Goal: Go to known website: Access a specific website the user already knows

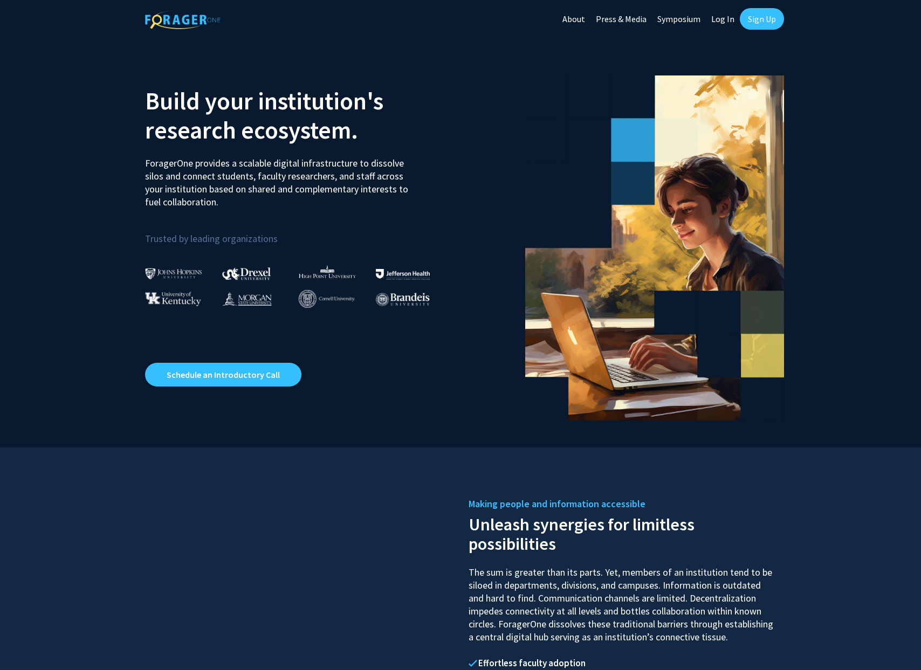
click at [722, 22] on link "Log In" at bounding box center [723, 19] width 34 height 38
select select
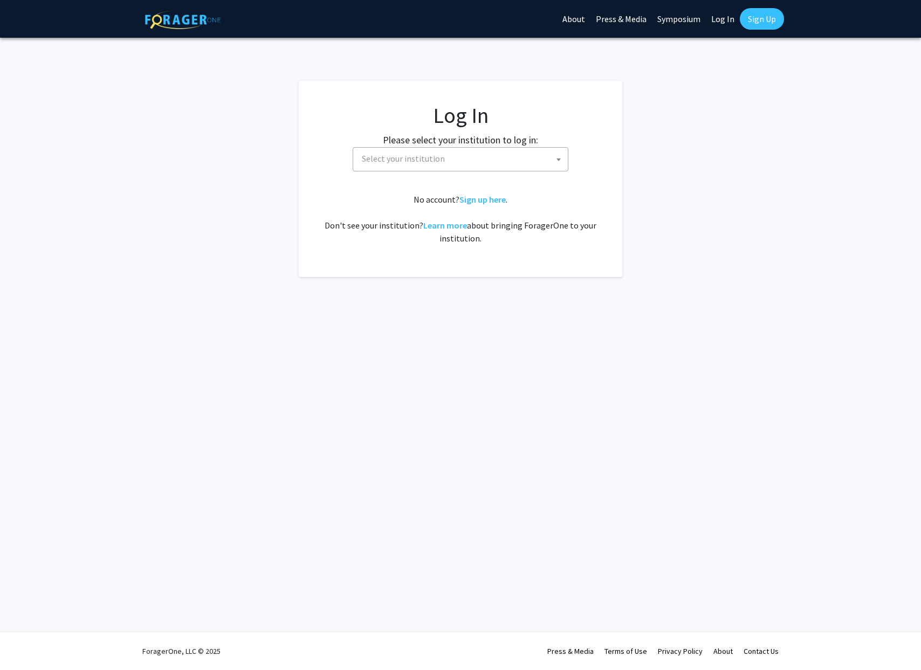
click at [506, 156] on span "Select your institution" at bounding box center [462, 159] width 210 height 22
type input "c"
type input "y"
type input "P"
type input "Corne"
